Goal: Task Accomplishment & Management: Manage account settings

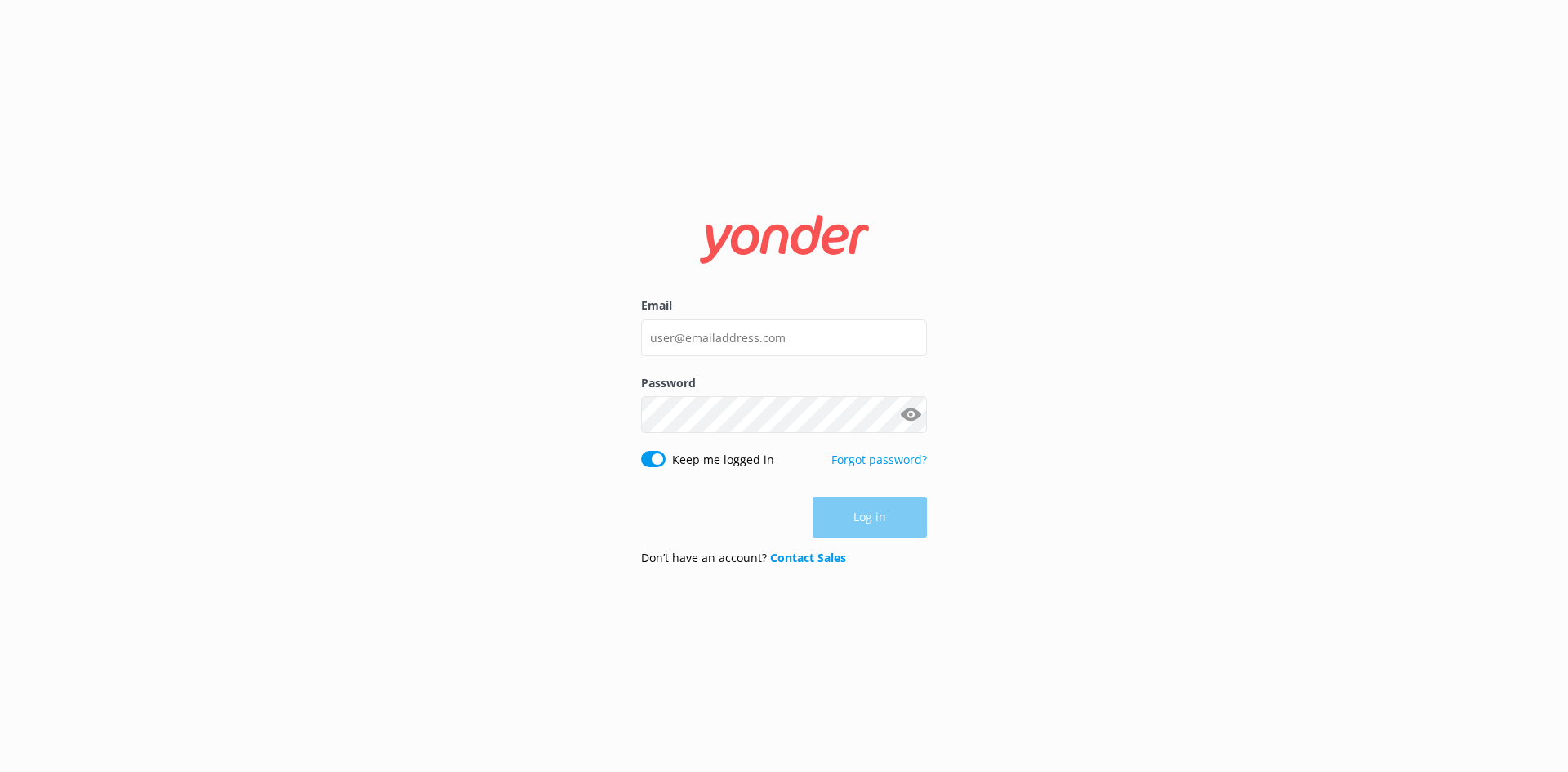
type input "[EMAIL_ADDRESS][DOMAIN_NAME]"
click at [918, 507] on button "Log in" at bounding box center [870, 518] width 115 height 41
